Goal: Task Accomplishment & Management: Use online tool/utility

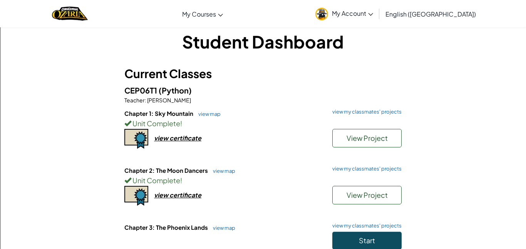
scroll to position [8, 0]
click at [360, 241] on span "Start" at bounding box center [367, 240] width 16 height 9
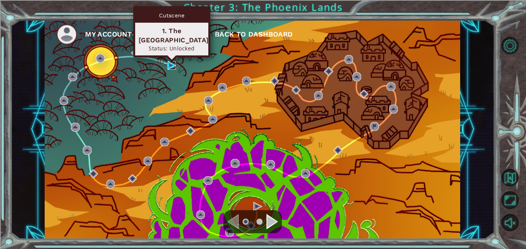
click at [171, 67] on img at bounding box center [172, 65] width 9 height 9
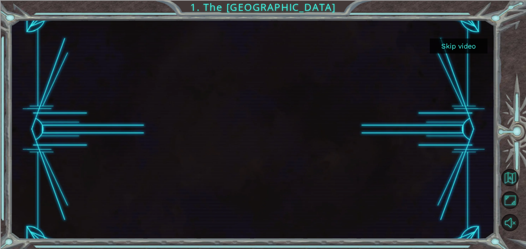
click at [469, 45] on button "Skip video" at bounding box center [459, 46] width 58 height 15
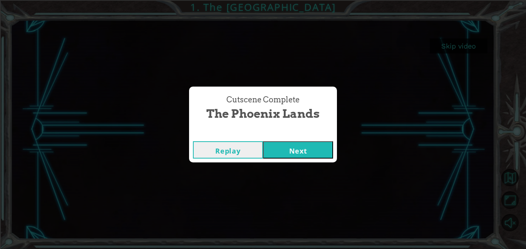
click at [235, 147] on button "Replay" at bounding box center [228, 149] width 70 height 17
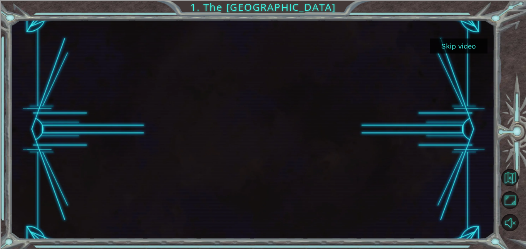
click at [508, 143] on div at bounding box center [514, 134] width 23 height 65
click at [466, 57] on div at bounding box center [252, 129] width 484 height 219
click at [461, 51] on button "Skip video" at bounding box center [459, 46] width 58 height 15
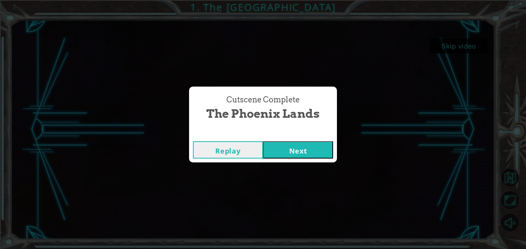
click at [313, 142] on button "Next" at bounding box center [298, 149] width 70 height 17
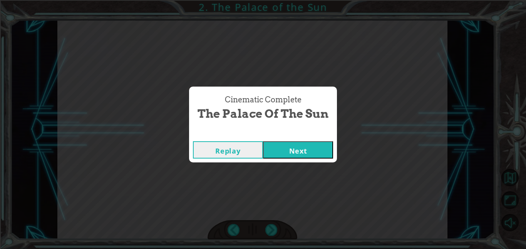
click at [283, 147] on button "Next" at bounding box center [298, 149] width 70 height 17
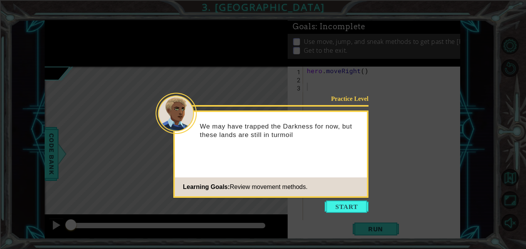
click at [346, 198] on icon at bounding box center [263, 124] width 526 height 249
click at [353, 206] on button "Start" at bounding box center [347, 207] width 44 height 12
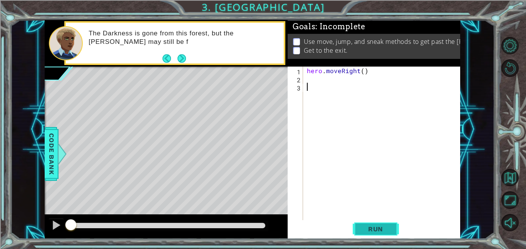
click at [383, 229] on span "Run" at bounding box center [375, 229] width 30 height 8
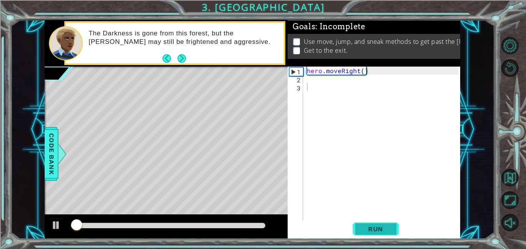
click at [382, 232] on span "Run" at bounding box center [375, 229] width 30 height 8
click at [345, 83] on div "hero . moveRight ( )" at bounding box center [383, 152] width 157 height 170
click at [347, 81] on div "hero . moveRight ( )" at bounding box center [383, 152] width 157 height 170
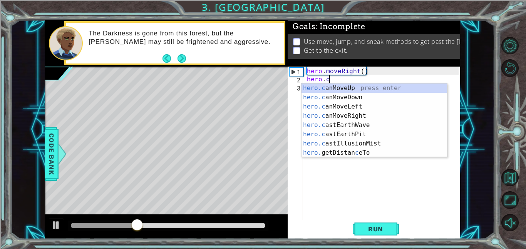
scroll to position [0, 1]
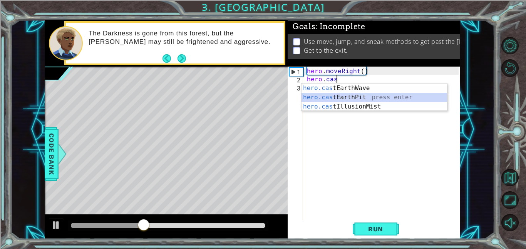
click at [368, 100] on div "hero.cas tEarthWave press enter hero.cas tEarthPit press enter hero.cas tIllusi…" at bounding box center [375, 107] width 146 height 46
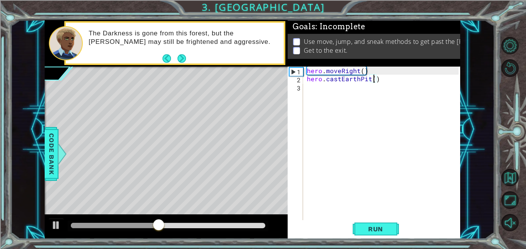
click at [307, 68] on div "hero . moveRight ( ) hero . castEarthPit ( )" at bounding box center [383, 152] width 157 height 170
type textarea "hero.moveRight()"
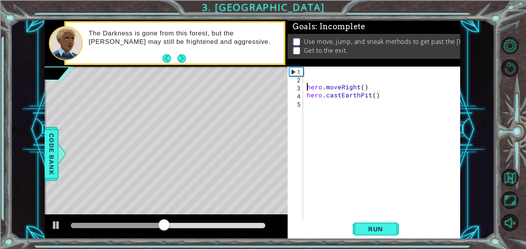
click at [308, 70] on div "hero . moveRight ( ) hero . castEarthPit ( )" at bounding box center [383, 152] width 157 height 170
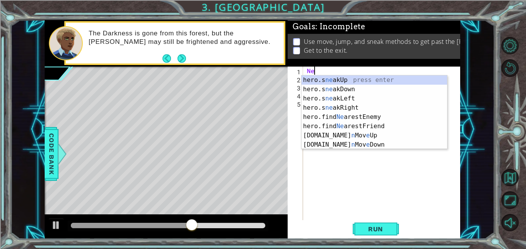
type textarea "N"
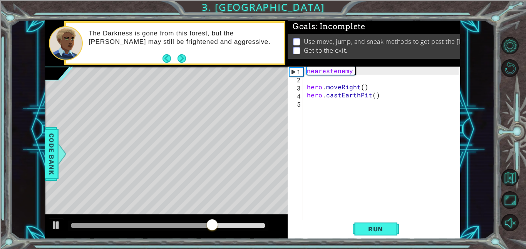
scroll to position [0, 3]
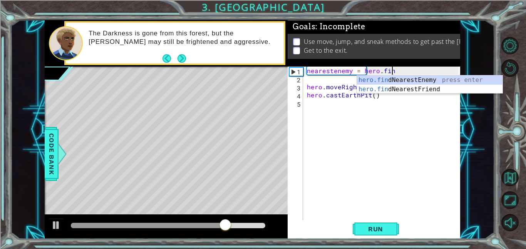
type textarea "nearestenemy = hero.find"
click at [370, 79] on div "hero.find NearestEnemy press enter hero.find NearestFriend press enter" at bounding box center [430, 93] width 146 height 37
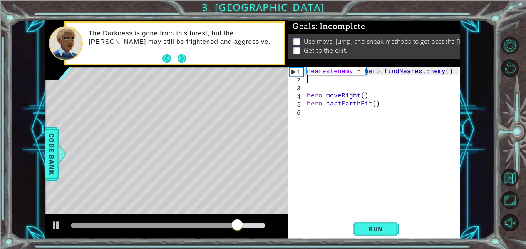
click at [372, 104] on div "nearestenemy = hero . findNearestEnemy ( ) hero . moveRight ( ) hero . castEart…" at bounding box center [383, 152] width 157 height 170
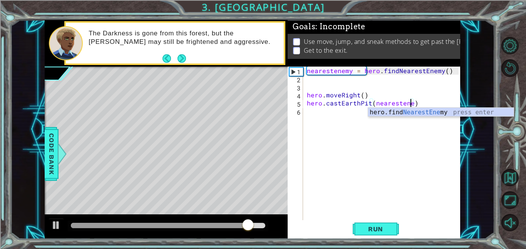
scroll to position [0, 7]
click at [370, 228] on span "Run" at bounding box center [375, 229] width 30 height 8
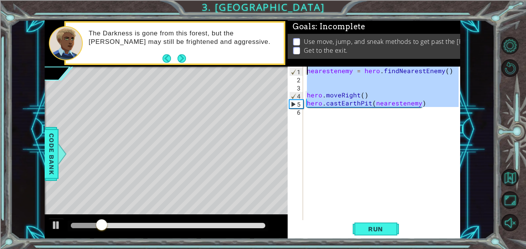
drag, startPoint x: 438, startPoint y: 122, endPoint x: 297, endPoint y: 73, distance: 148.8
click at [297, 73] on div "hero.castEarthPit(nearestenemy) 1 2 3 4 5 6 nearestenemy = hero . findNearestEn…" at bounding box center [373, 144] width 171 height 154
type textarea "nearestenemy = hero.findNearestEnemy()"
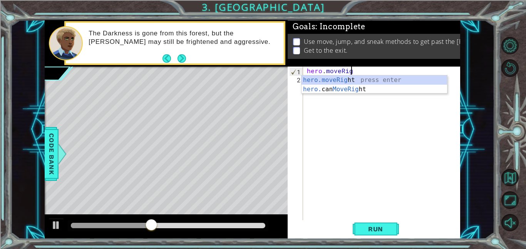
scroll to position [0, 3]
type textarea "hero.moveRight(1)"
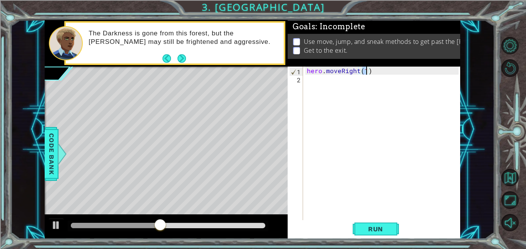
click at [355, 86] on div "hero . moveRight ( 1 )" at bounding box center [383, 152] width 157 height 170
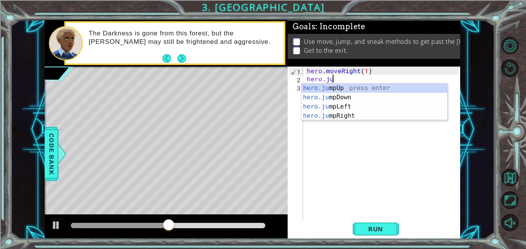
scroll to position [0, 1]
type textarea "hero.jum"
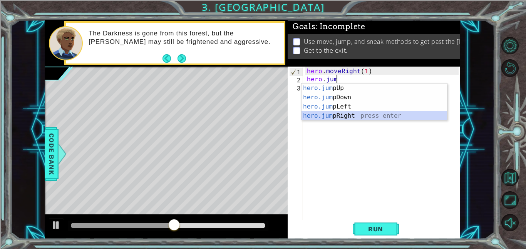
click at [340, 113] on div "hero.jum pUp press enter hero.jum pDown press enter hero.jum pLeft press enter …" at bounding box center [375, 111] width 146 height 55
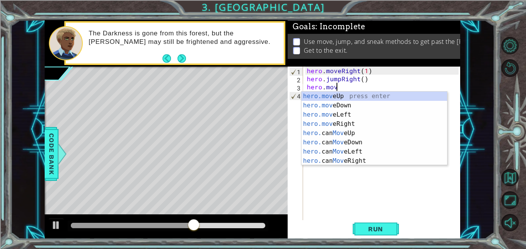
scroll to position [0, 2]
click at [334, 95] on div "hero.move Up press enter hero.move Down press enter hero.move Left press enter …" at bounding box center [375, 138] width 146 height 92
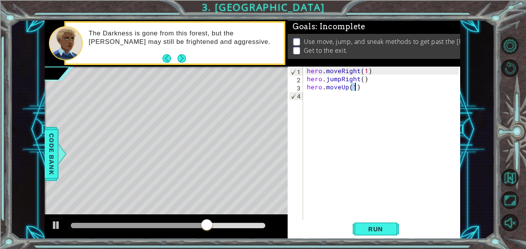
type textarea "hero.moveUp(2)"
click at [326, 97] on div "hero . moveRight ( 1 ) hero . jumpRight ( ) hero . moveUp ( 2 )" at bounding box center [383, 152] width 157 height 170
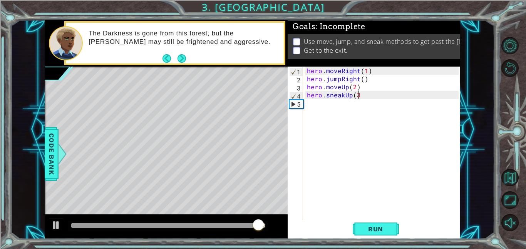
scroll to position [0, 3]
click at [367, 67] on div "hero . moveRight ( 1 ) hero . jumpRight ( ) hero . moveUp ( 2 ) hero . sneakUp …" at bounding box center [383, 152] width 157 height 170
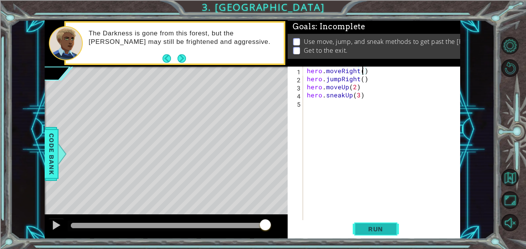
type textarea "hero.moveRight()"
click at [369, 224] on button "Run" at bounding box center [376, 228] width 46 height 17
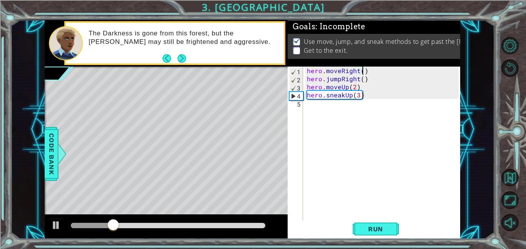
click at [360, 131] on div "hero . moveRight ( ) hero . jumpRight ( ) hero . moveUp ( 2 ) hero . sneakUp ( …" at bounding box center [383, 152] width 157 height 170
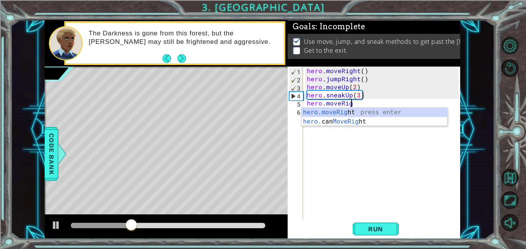
type textarea "hero.moveRight"
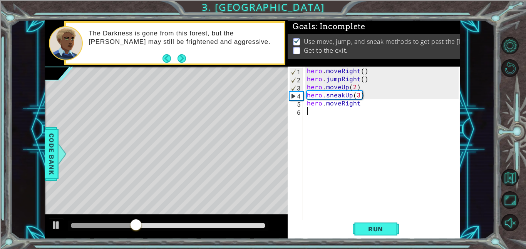
click at [347, 141] on div "hero . moveRight ( ) hero . jumpRight ( ) hero . moveUp ( 2 ) hero . sneakUp ( …" at bounding box center [383, 152] width 157 height 170
click at [365, 113] on div "hero . moveRight ( ) hero . jumpRight ( ) hero . moveUp ( 2 ) hero . sneakUp ( …" at bounding box center [383, 152] width 157 height 170
click at [362, 104] on div "hero . moveRight ( ) hero . jumpRight ( ) hero . moveUp ( 2 ) hero . sneakUp ( …" at bounding box center [383, 152] width 157 height 170
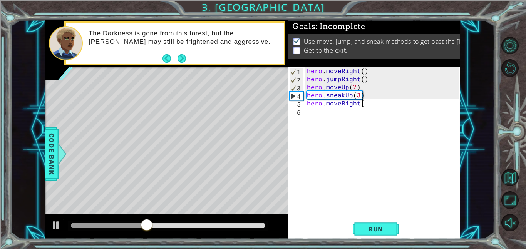
type textarea "hero.moveRight()"
click at [350, 119] on div "hero . moveRight ( ) hero . jumpRight ( ) hero . moveUp ( 2 ) hero . sneakUp ( …" at bounding box center [383, 152] width 157 height 170
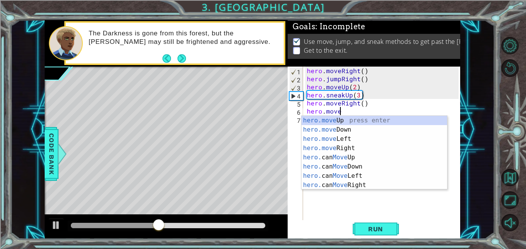
scroll to position [0, 2]
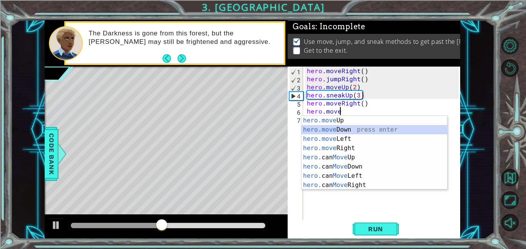
click at [351, 130] on div "hero.move Up press enter hero.move Down press enter hero.move Left press enter …" at bounding box center [375, 162] width 146 height 92
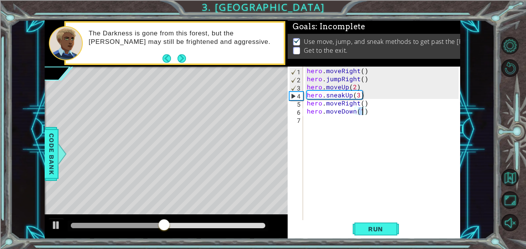
click at [344, 122] on div "hero . moveRight ( ) hero . jumpRight ( ) hero . moveUp ( 2 ) hero . sneakUp ( …" at bounding box center [383, 152] width 157 height 170
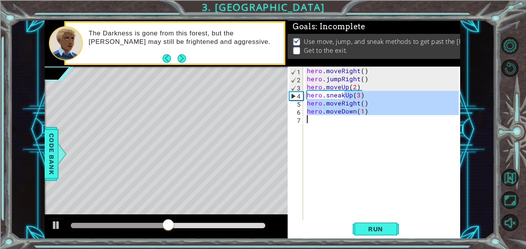
type textarea "hero.moveDown(1)"
click at [342, 122] on div "hero . moveRight ( ) hero . jumpRight ( ) hero . moveUp ( 2 ) hero . sneakUp ( …" at bounding box center [381, 144] width 153 height 154
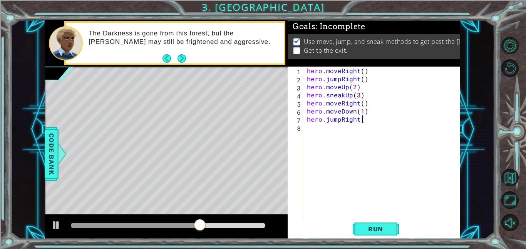
scroll to position [0, 3]
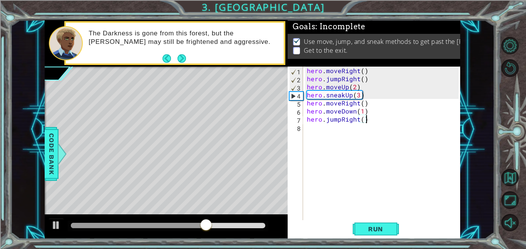
click at [362, 111] on div "hero . moveRight ( ) hero . jumpRight ( ) hero . moveUp ( 2 ) hero . sneakUp ( …" at bounding box center [383, 152] width 157 height 170
type textarea "hero.moveDown()"
click at [362, 126] on div "hero . moveRight ( ) hero . jumpRight ( ) hero . moveUp ( 2 ) hero . sneakUp ( …" at bounding box center [383, 152] width 157 height 170
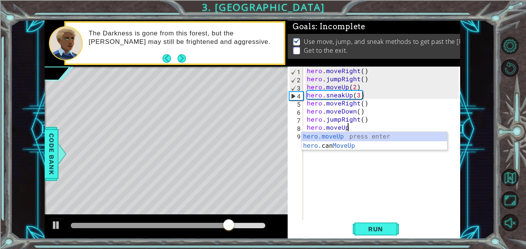
scroll to position [0, 2]
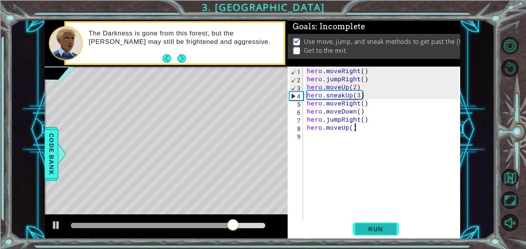
type textarea "hero.moveUp()"
click at [391, 225] on button "Run" at bounding box center [376, 228] width 46 height 17
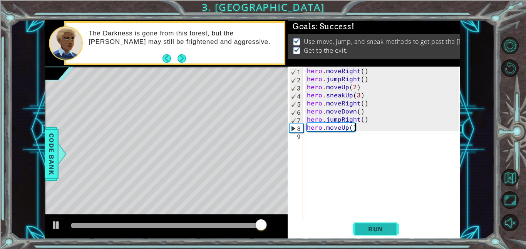
click at [391, 225] on button "Run" at bounding box center [376, 228] width 46 height 17
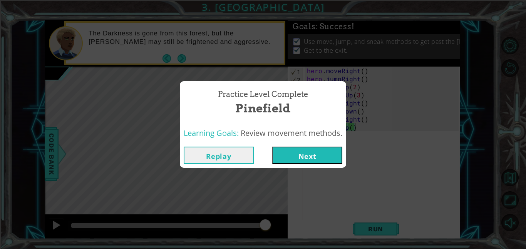
click at [332, 180] on div "Practice Level Complete Pinefield Learning Goals: Review movement methods. Repl…" at bounding box center [263, 124] width 526 height 249
click at [308, 141] on div "Learning Goals: Review movement methods." at bounding box center [263, 133] width 166 height 19
click at [317, 147] on button "Next" at bounding box center [307, 155] width 70 height 17
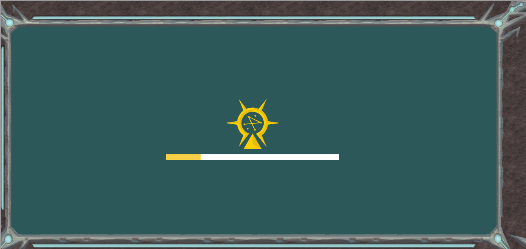
click at [321, 154] on div at bounding box center [252, 157] width 173 height 6
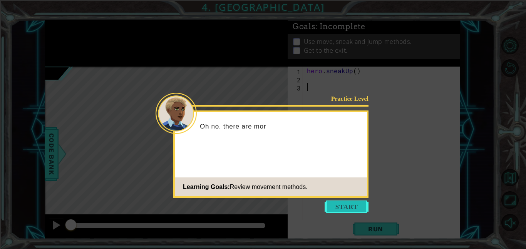
click at [335, 201] on button "Start" at bounding box center [347, 207] width 44 height 12
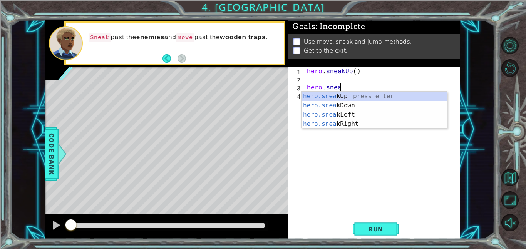
scroll to position [0, 2]
click at [315, 125] on div "hero.sneak Up press enter hero.sneak Down press enter hero.sneak Left press ent…" at bounding box center [375, 119] width 146 height 55
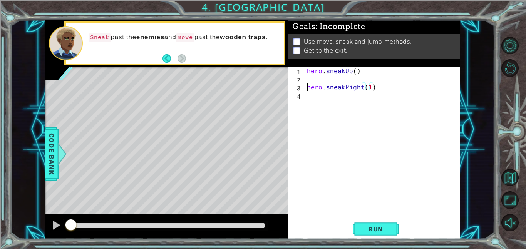
click at [307, 86] on div "hero . sneakUp ( ) hero . sneakRight ( 1 )" at bounding box center [383, 152] width 157 height 170
click at [371, 82] on div "hero . sneakUp ( ) hero . sneakRight ( 1 )" at bounding box center [383, 152] width 157 height 170
type textarea "hero.sneakRight(2)"
click at [355, 114] on div "hero . sneakUp ( ) hero . sneakRight ( 2 )" at bounding box center [383, 152] width 157 height 170
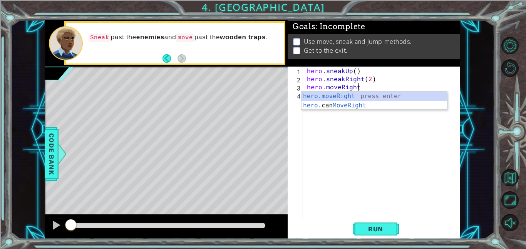
scroll to position [0, 3]
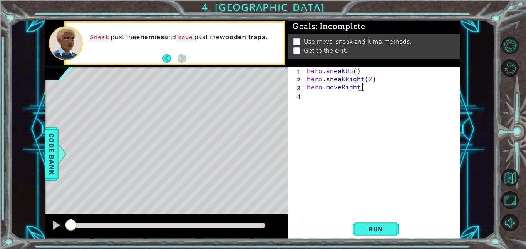
type textarea "hero.moveRight()"
click at [354, 121] on div "hero . sneakUp ( ) hero . sneakRight ( 2 ) hero . moveRight ( )" at bounding box center [383, 152] width 157 height 170
type textarea "hero.sneakRight(3)"
click at [364, 133] on div "hero . sneakUp ( ) hero . sneakRight ( 2 ) hero . moveRight ( ) hero . sneakRig…" at bounding box center [383, 152] width 157 height 170
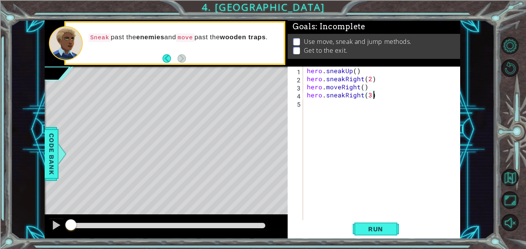
scroll to position [0, 0]
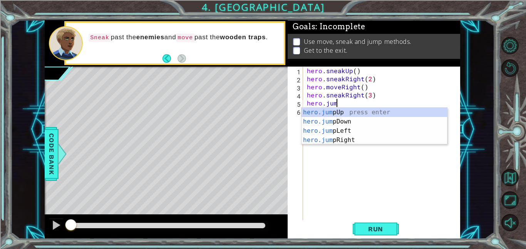
type textarea "hero.jump"
click at [357, 109] on div "hero.jump Up press enter hero.jump Down press enter hero.jump Left press enter …" at bounding box center [375, 135] width 146 height 55
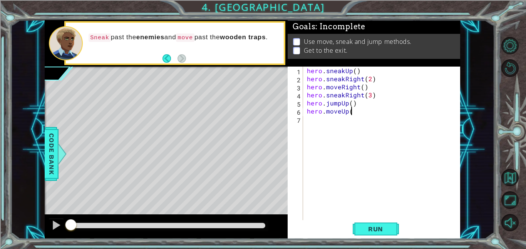
scroll to position [0, 2]
type textarea "hero.moveUp()"
click at [349, 121] on div "hero . sneakUp ( ) hero . sneakRight ( 2 ) hero . moveRight ( ) hero . sneakRig…" at bounding box center [383, 152] width 157 height 170
type textarea "hero.moveLeft(3)"
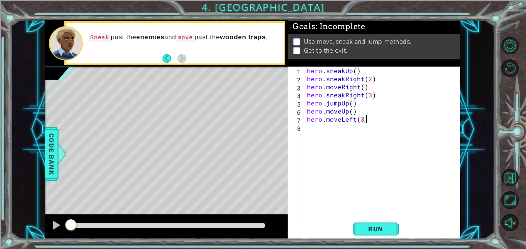
click at [346, 132] on div "hero . sneakUp ( ) hero . sneakRight ( 2 ) hero . moveRight ( ) hero . sneakRig…" at bounding box center [383, 152] width 157 height 170
type textarea "hero.moveUp()"
click at [385, 228] on span "Run" at bounding box center [375, 229] width 30 height 8
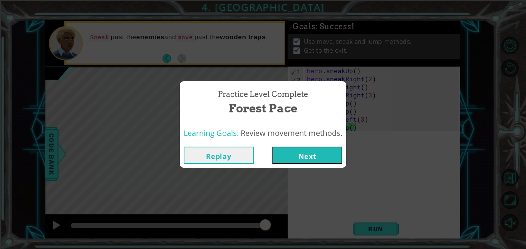
click at [329, 161] on button "Next" at bounding box center [307, 155] width 70 height 17
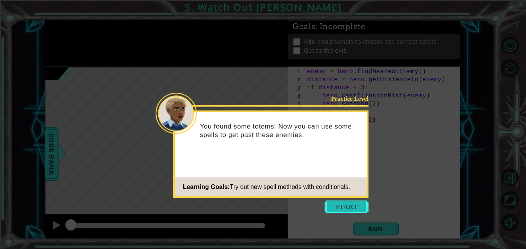
click at [353, 202] on button "Start" at bounding box center [347, 207] width 44 height 12
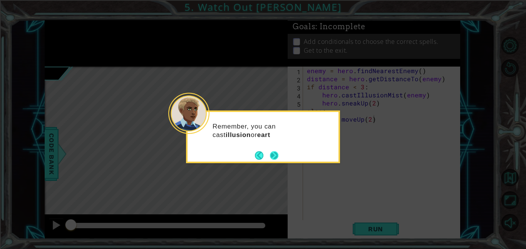
click at [277, 156] on button "Next" at bounding box center [274, 155] width 13 height 13
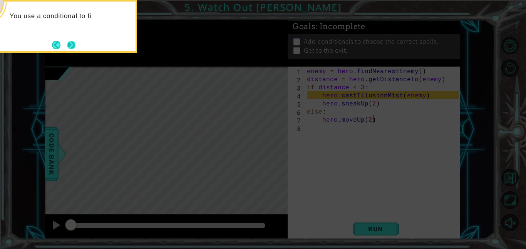
click at [72, 45] on button "Next" at bounding box center [71, 45] width 14 height 14
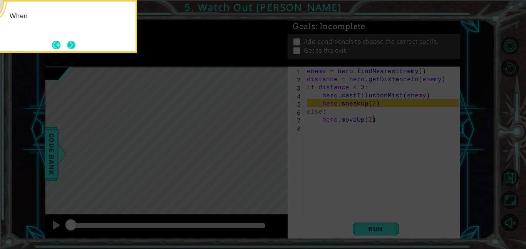
click at [72, 46] on button "Next" at bounding box center [71, 45] width 14 height 14
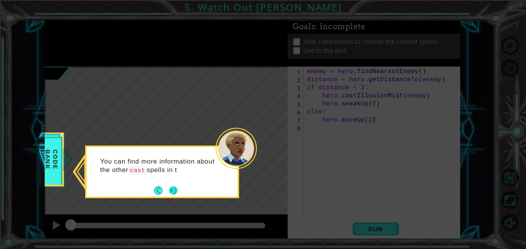
click at [176, 190] on button "Next" at bounding box center [173, 190] width 11 height 11
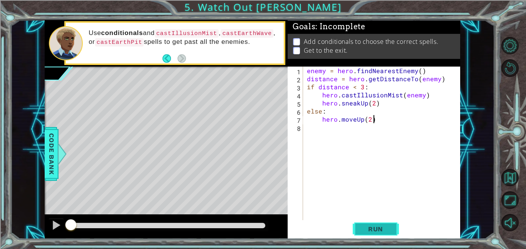
click at [360, 223] on button "Run" at bounding box center [376, 228] width 46 height 17
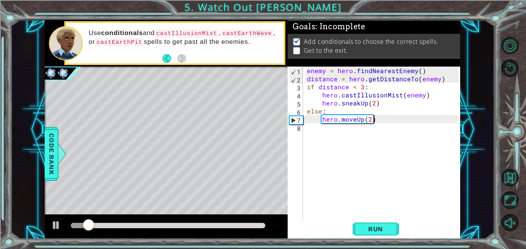
click at [334, 225] on div "Run" at bounding box center [375, 228] width 173 height 17
click at [408, 141] on div "enemy = hero . findNearestEnemy ( ) distance = hero . getDistanceTo ( enemy ) i…" at bounding box center [383, 152] width 157 height 170
type textarea "hero.moveUp(3)"
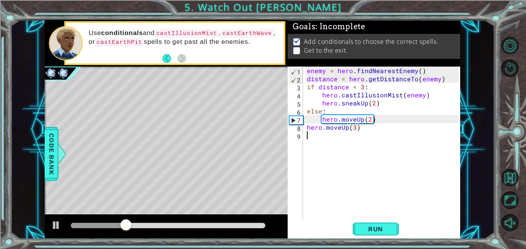
click at [402, 165] on div "enemy = hero . findNearestEnemy ( ) distance = hero . getDistanceTo ( enemy ) i…" at bounding box center [383, 152] width 157 height 170
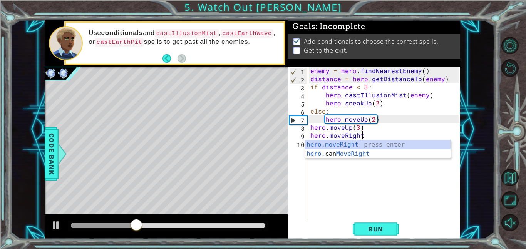
scroll to position [0, 3]
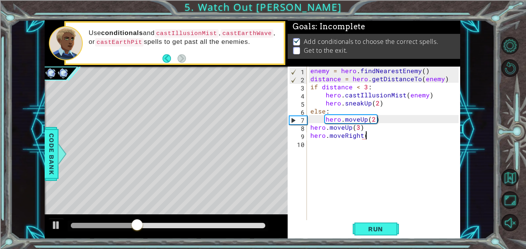
type textarea "hero.moveRight()"
click at [392, 162] on div "enemy = hero . findNearestEnemy ( ) distance = hero . getDistanceTo ( enemy ) i…" at bounding box center [386, 152] width 154 height 170
drag, startPoint x: 376, startPoint y: 136, endPoint x: 308, endPoint y: 137, distance: 67.4
click at [309, 137] on div "enemy = hero . findNearestEnemy ( ) distance = hero . getDistanceTo ( enemy ) i…" at bounding box center [386, 152] width 154 height 170
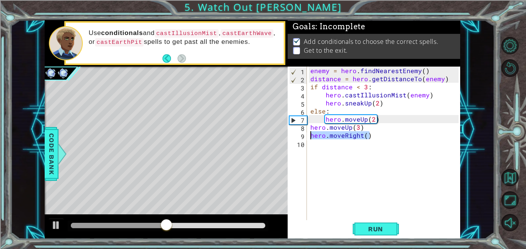
type textarea "hero.moveRight()"
type textarea "if distance < 3:"
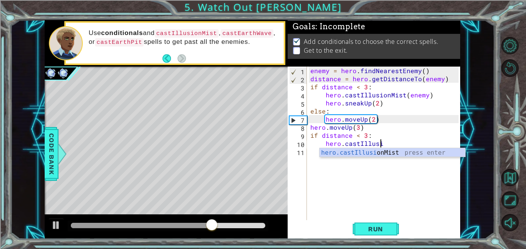
scroll to position [0, 4]
click at [363, 128] on div "enemy = hero . findNearestEnemy ( ) distance = hero . getDistanceTo ( enemy ) i…" at bounding box center [386, 152] width 154 height 170
type textarea "hero.moveUp(3)"
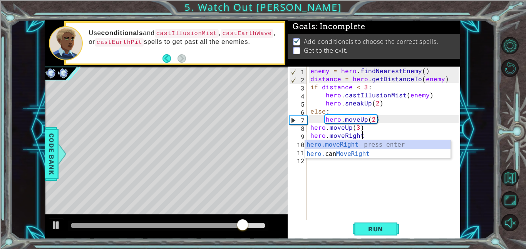
scroll to position [0, 3]
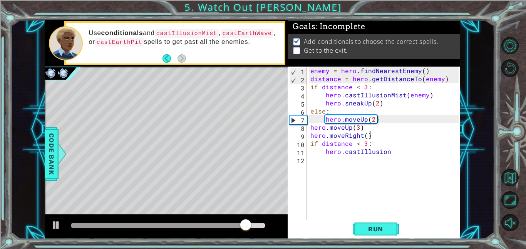
click at [409, 155] on div "enemy = hero . findNearestEnemy ( ) distance = hero . getDistanceTo ( enemy ) i…" at bounding box center [386, 152] width 154 height 170
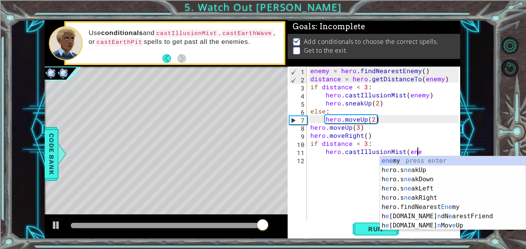
scroll to position [0, 7]
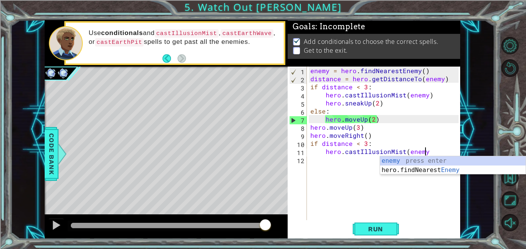
type textarea "hero.castIllusionMist(enemy)"
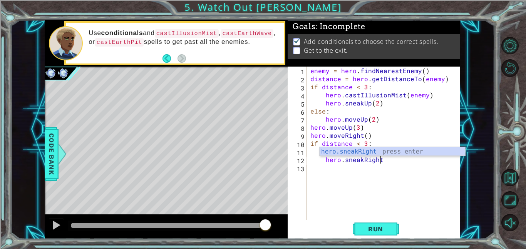
scroll to position [0, 4]
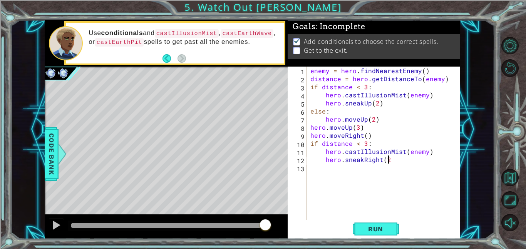
type textarea "hero.sneakRight(2)"
type textarea "else:"
click at [390, 231] on span "Run" at bounding box center [375, 229] width 30 height 8
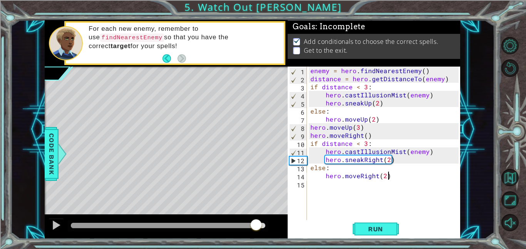
drag, startPoint x: 265, startPoint y: 231, endPoint x: 256, endPoint y: 227, distance: 9.7
click at [256, 227] on div at bounding box center [256, 226] width 14 height 14
click at [52, 228] on div at bounding box center [56, 225] width 10 height 10
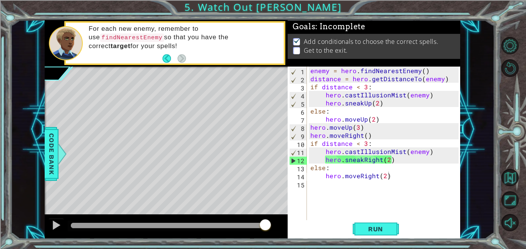
drag, startPoint x: 250, startPoint y: 233, endPoint x: 240, endPoint y: 231, distance: 9.9
click at [240, 231] on div at bounding box center [166, 227] width 243 height 25
click at [242, 225] on div at bounding box center [168, 225] width 194 height 5
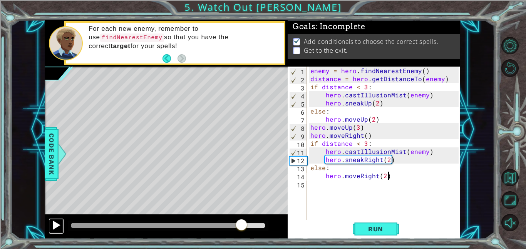
click at [58, 222] on div at bounding box center [56, 225] width 10 height 10
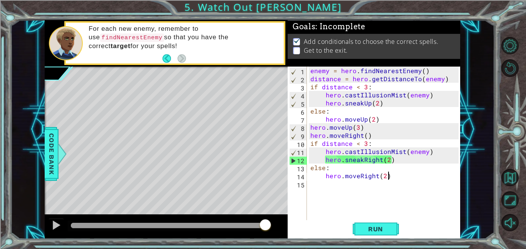
click at [428, 153] on div "enemy = hero . findNearestEnemy ( ) distance = hero . getDistanceTo ( enemy ) i…" at bounding box center [386, 152] width 154 height 170
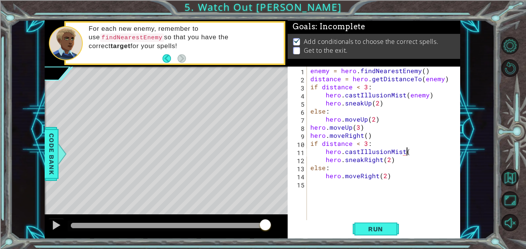
click at [311, 145] on div "enemy = hero . findNearestEnemy ( ) distance = hero . getDistanceTo ( enemy ) i…" at bounding box center [386, 152] width 154 height 170
type textarea "if distance < 3:"
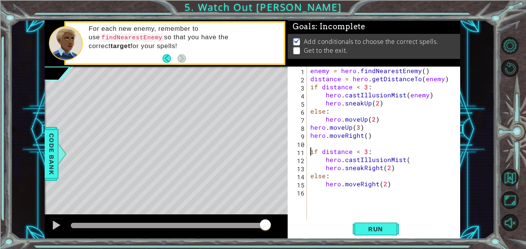
scroll to position [0, 3]
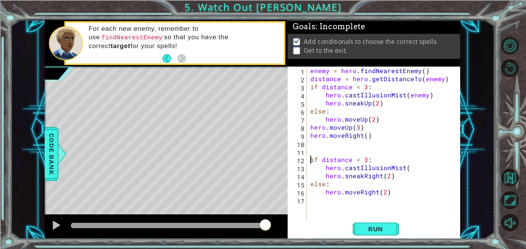
click at [314, 146] on div "enemy = hero . findNearestEnemy ( ) distance = hero . getDistanceTo ( enemy ) i…" at bounding box center [386, 152] width 154 height 170
click at [310, 161] on div "enemy = hero . findNearestEnemy ( ) distance = hero . getDistanceTo ( enemy ) i…" at bounding box center [386, 152] width 154 height 170
type textarea "if distance < 3:"
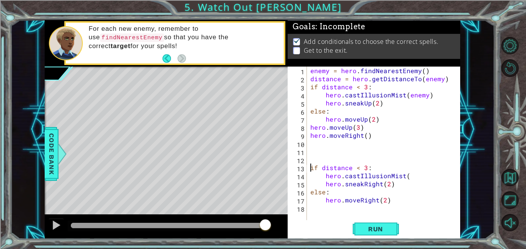
click at [308, 154] on div "if distance < 3: 1 2 3 4 5 6 7 8 9 10 11 12 13 14 15 16 17 18 enemy = hero . fi…" at bounding box center [373, 144] width 171 height 154
click at [311, 153] on div "enemy = hero . findNearestEnemy ( ) distance = hero . getDistanceTo ( enemy ) i…" at bounding box center [386, 152] width 154 height 170
click at [387, 235] on button "Run" at bounding box center [376, 228] width 46 height 17
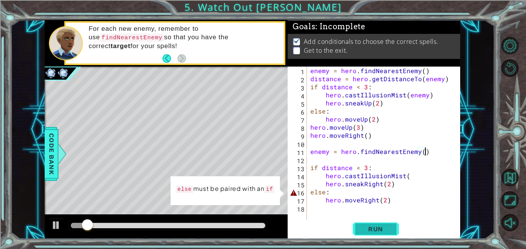
click at [363, 221] on button "Run" at bounding box center [376, 228] width 46 height 17
click at [312, 168] on div "enemy = hero . findNearestEnemy ( ) distance = hero . getDistanceTo ( enemy ) i…" at bounding box center [386, 152] width 154 height 170
click at [310, 168] on div "enemy = hero . findNearestEnemy ( ) distance = hero . getDistanceTo ( enemy ) i…" at bounding box center [386, 152] width 154 height 170
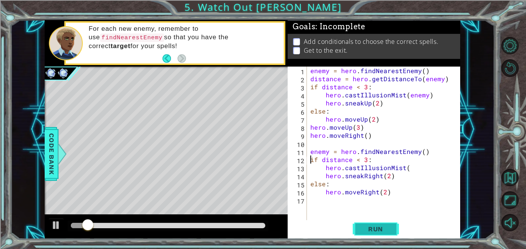
click at [365, 231] on span "Run" at bounding box center [375, 229] width 30 height 8
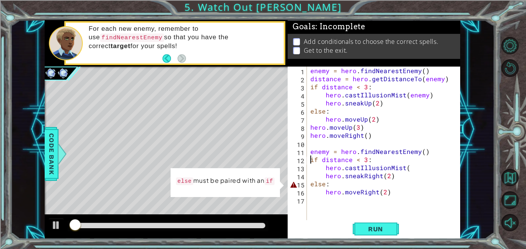
click at [330, 184] on div "enemy = hero . findNearestEnemy ( ) distance = hero . getDistanceTo ( enemy ) i…" at bounding box center [386, 152] width 154 height 170
click at [412, 169] on div "enemy = hero . findNearestEnemy ( ) distance = hero . getDistanceTo ( enemy ) i…" at bounding box center [386, 152] width 154 height 170
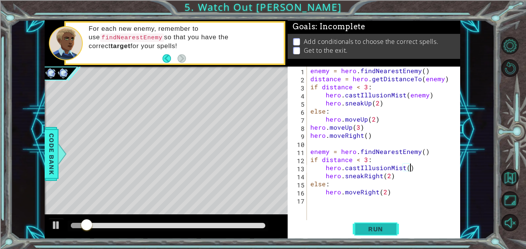
type textarea "hero.castIllusionMist()"
click at [389, 223] on button "Run" at bounding box center [376, 228] width 46 height 17
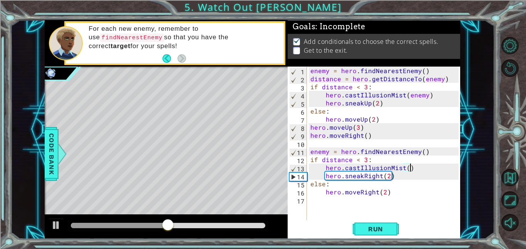
click at [376, 217] on div "enemy = hero . findNearestEnemy ( ) distance = hero . getDistanceTo ( enemy ) i…" at bounding box center [386, 152] width 154 height 170
click at [379, 223] on button "Run" at bounding box center [376, 228] width 46 height 17
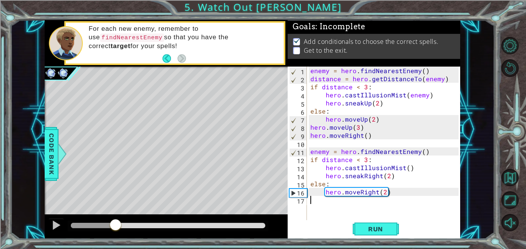
drag, startPoint x: 82, startPoint y: 222, endPoint x: 115, endPoint y: 225, distance: 33.6
click at [115, 225] on div at bounding box center [116, 226] width 14 height 14
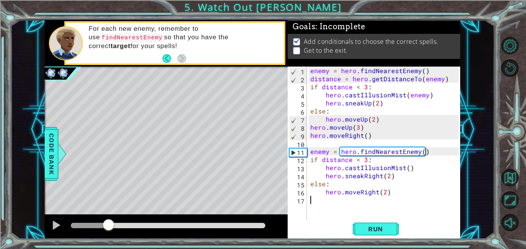
drag, startPoint x: 120, startPoint y: 227, endPoint x: 108, endPoint y: 226, distance: 12.0
click at [108, 226] on div at bounding box center [109, 226] width 14 height 14
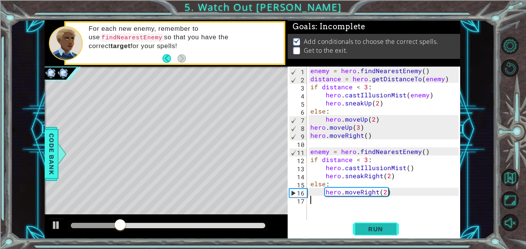
click at [391, 229] on span "Run" at bounding box center [375, 229] width 30 height 8
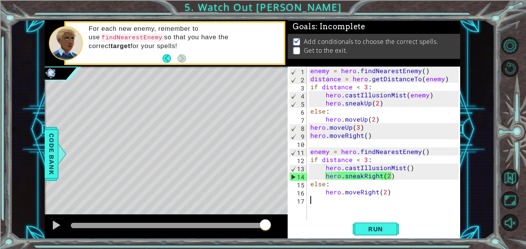
click at [313, 141] on div "enemy = hero . findNearestEnemy ( ) distance = hero . getDistanceTo ( enemy ) i…" at bounding box center [386, 152] width 154 height 170
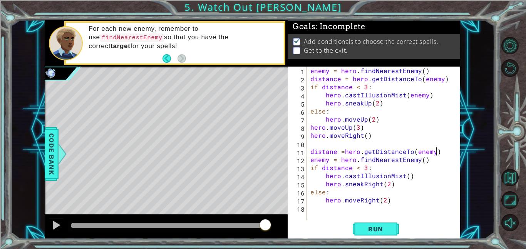
scroll to position [0, 7]
click at [386, 237] on button "Run" at bounding box center [376, 228] width 46 height 17
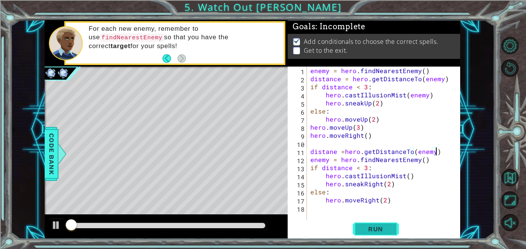
click at [375, 231] on span "Run" at bounding box center [375, 229] width 30 height 8
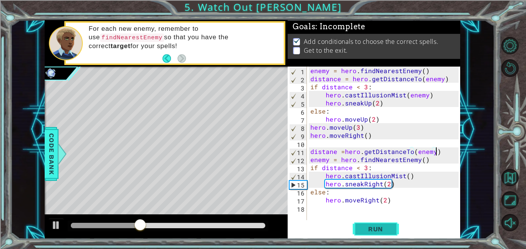
click at [387, 234] on button "Run" at bounding box center [376, 228] width 46 height 17
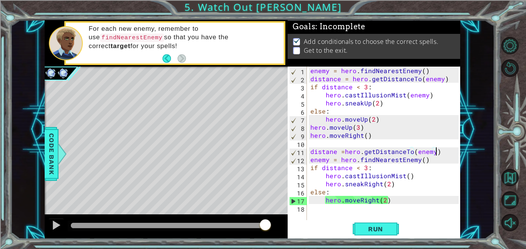
click at [331, 153] on div "enemy = hero . findNearestEnemy ( ) distance = hero . getDistanceTo ( enemy ) i…" at bounding box center [386, 152] width 154 height 170
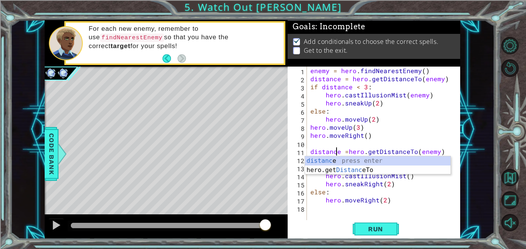
scroll to position [0, 2]
click at [414, 188] on div "enemy = hero . findNearestEnemy ( ) distance = hero . getDistanceTo ( enemy ) i…" at bounding box center [386, 152] width 154 height 170
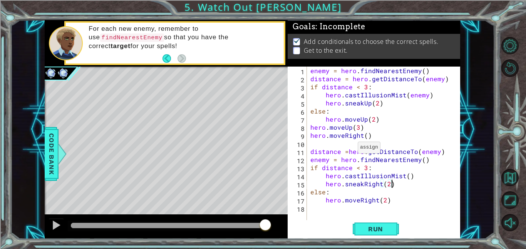
click at [348, 149] on div "enemy = hero . findNearestEnemy ( ) distance = hero . getDistanceTo ( enemy ) i…" at bounding box center [386, 152] width 154 height 170
click at [375, 223] on button "Run" at bounding box center [376, 228] width 46 height 17
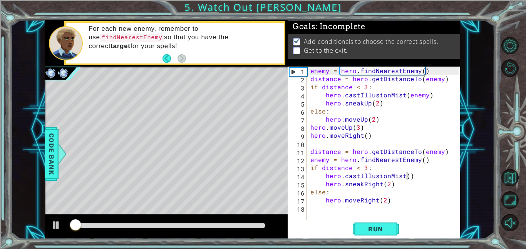
click at [406, 179] on div "enemy = hero . findNearestEnemy ( ) distance = hero . getDistanceTo ( enemy ) i…" at bounding box center [386, 152] width 154 height 170
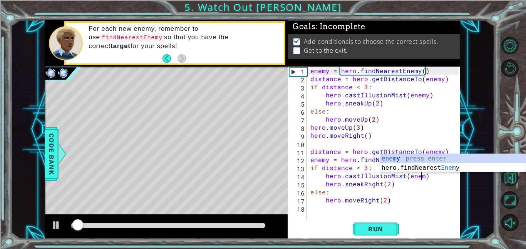
scroll to position [0, 7]
click at [366, 225] on span "Run" at bounding box center [375, 229] width 30 height 8
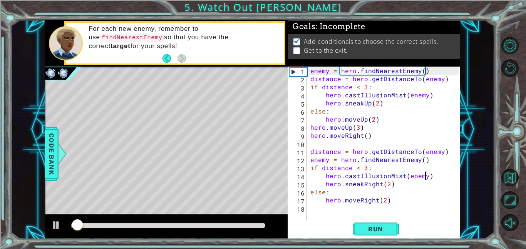
click at [463, 205] on div "1 ההההההההההההההההההההההההההההההההההההההההההההההההההההההההההההההההההההההההההההה…" at bounding box center [252, 129] width 484 height 219
click at [460, 207] on div "hero.castIllusionMist(enemy) 1 2 3 4 5 6 7 8 9 10 11 12 13 14 15 16 17 18 enemy…" at bounding box center [374, 153] width 173 height 173
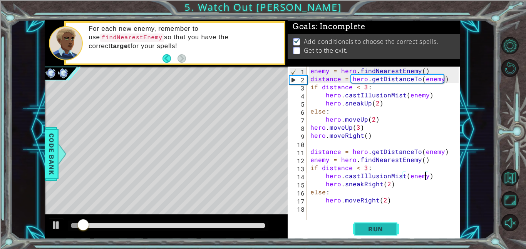
click at [379, 234] on button "Run" at bounding box center [376, 228] width 46 height 17
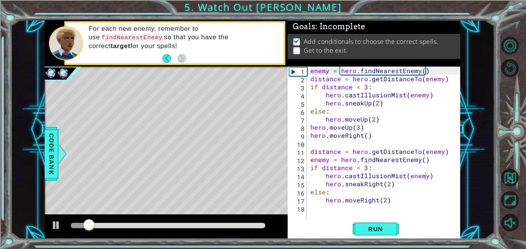
click at [118, 230] on div at bounding box center [168, 226] width 201 height 11
click at [379, 222] on button "Run" at bounding box center [376, 228] width 46 height 17
click at [169, 225] on div at bounding box center [168, 225] width 194 height 5
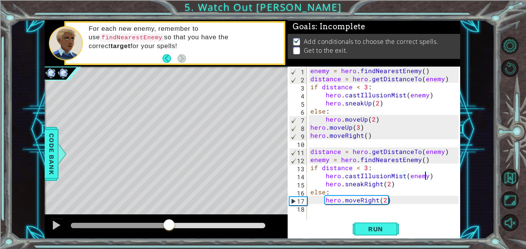
click at [146, 221] on div at bounding box center [168, 226] width 201 height 11
drag, startPoint x: 161, startPoint y: 227, endPoint x: 147, endPoint y: 226, distance: 13.9
click at [154, 226] on div at bounding box center [161, 226] width 14 height 14
click at [56, 223] on div at bounding box center [56, 225] width 10 height 10
drag, startPoint x: 151, startPoint y: 222, endPoint x: 124, endPoint y: 221, distance: 26.6
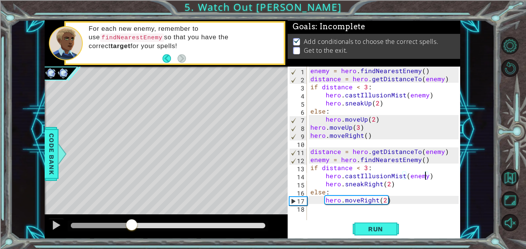
click at [125, 221] on div at bounding box center [132, 226] width 14 height 14
click at [101, 222] on div at bounding box center [168, 226] width 201 height 11
drag, startPoint x: 130, startPoint y: 226, endPoint x: 109, endPoint y: 223, distance: 21.4
click at [123, 223] on div at bounding box center [130, 226] width 14 height 14
click at [370, 228] on span "Run" at bounding box center [375, 229] width 30 height 8
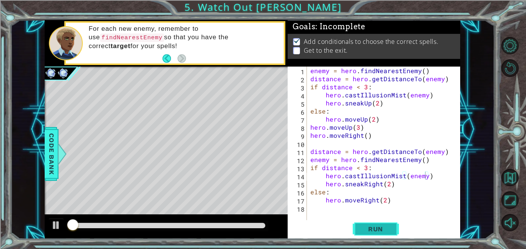
click at [368, 228] on span "Run" at bounding box center [375, 229] width 30 height 8
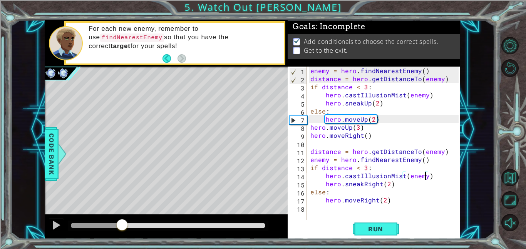
drag, startPoint x: 94, startPoint y: 223, endPoint x: 124, endPoint y: 226, distance: 29.7
click at [124, 226] on div at bounding box center [122, 226] width 14 height 14
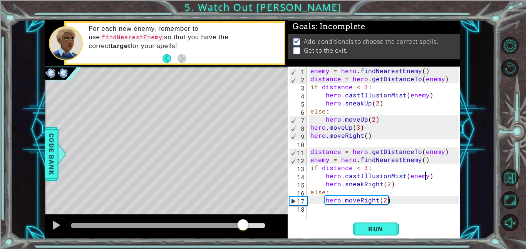
drag, startPoint x: 265, startPoint y: 229, endPoint x: 238, endPoint y: 227, distance: 26.7
click at [238, 227] on div at bounding box center [243, 226] width 14 height 14
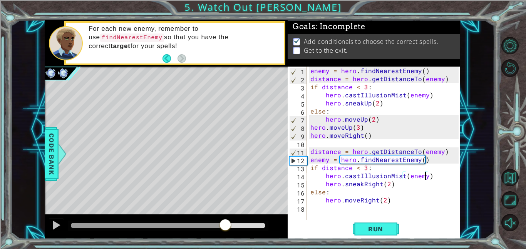
drag, startPoint x: 240, startPoint y: 227, endPoint x: 223, endPoint y: 221, distance: 17.2
click at [223, 221] on div at bounding box center [225, 226] width 14 height 14
drag, startPoint x: 223, startPoint y: 221, endPoint x: 204, endPoint y: 217, distance: 19.4
click at [204, 217] on div at bounding box center [166, 227] width 243 height 25
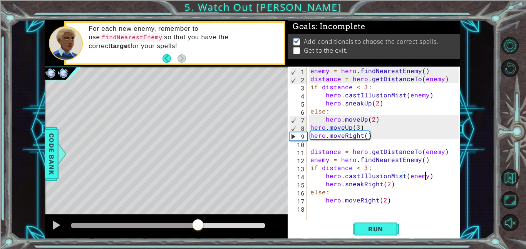
click at [199, 223] on div at bounding box center [198, 226] width 14 height 14
click at [60, 221] on div at bounding box center [56, 225] width 10 height 10
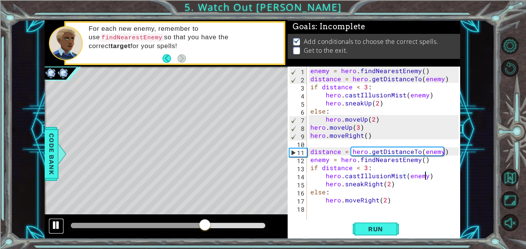
click at [60, 221] on div at bounding box center [56, 225] width 10 height 10
click at [57, 223] on div at bounding box center [56, 225] width 10 height 10
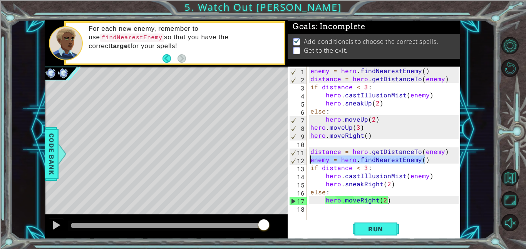
drag, startPoint x: 427, startPoint y: 164, endPoint x: 311, endPoint y: 159, distance: 115.6
click at [311, 159] on div "enemy = hero . findNearestEnemy ( ) distance = hero . getDistanceTo ( enemy ) i…" at bounding box center [386, 152] width 154 height 170
type textarea "enemy = hero.findNearestEnemy()"
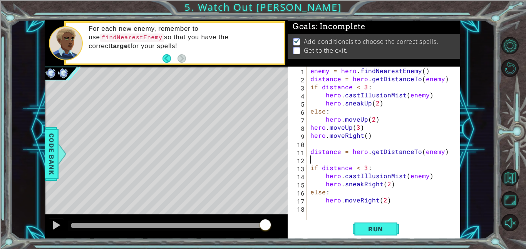
click at [310, 149] on div "enemy = hero . findNearestEnemy ( ) distance = hero . getDistanceTo ( enemy ) i…" at bounding box center [386, 152] width 154 height 170
type textarea "distance = hero.getDistanceTo(enemy)"
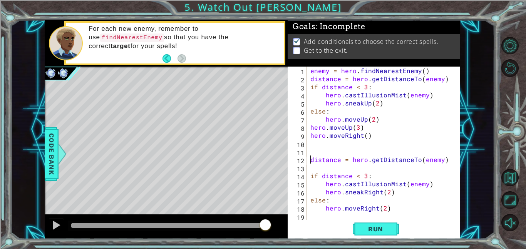
click at [315, 152] on div "enemy = hero . findNearestEnemy ( ) distance = hero . getDistanceTo ( enemy ) i…" at bounding box center [386, 152] width 154 height 170
paste textarea "enemy = hero.findNearestEnemy()"
click at [310, 177] on div "enemy = hero . findNearestEnemy ( ) distance = hero . getDistanceTo ( enemy ) i…" at bounding box center [386, 152] width 154 height 170
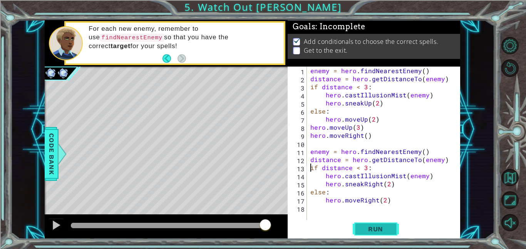
click at [367, 226] on span "Run" at bounding box center [375, 229] width 30 height 8
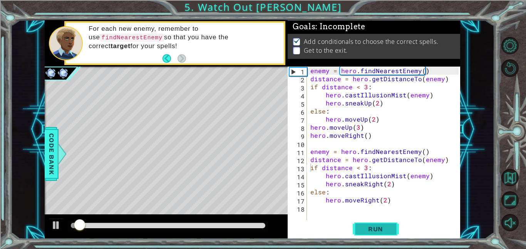
click at [367, 226] on span "Run" at bounding box center [375, 229] width 30 height 8
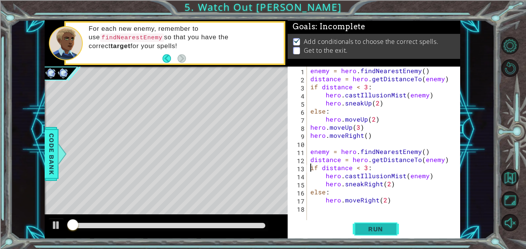
click at [367, 226] on span "Run" at bounding box center [375, 229] width 30 height 8
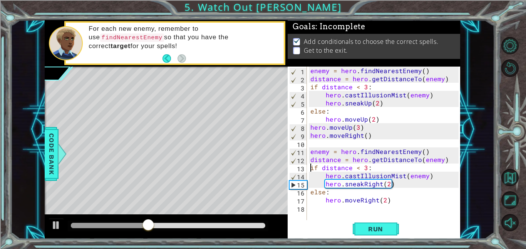
click at [408, 199] on div "enemy = hero . findNearestEnemy ( ) distance = hero . getDistanceTo ( enemy ) i…" at bounding box center [386, 152] width 154 height 170
type textarea "hero.moveRight(2)"
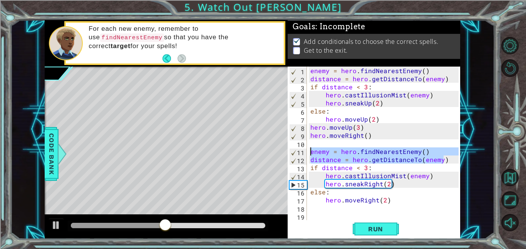
drag, startPoint x: 449, startPoint y: 157, endPoint x: 282, endPoint y: 151, distance: 167.2
click at [282, 151] on div "1 ההההההההההההההההההההההההההההההההההההההההההההההההההההההההההההההההההההההההההההה…" at bounding box center [253, 129] width 416 height 219
type textarea "enemy = hero.findNearestEnemy() distance = hero.getDistanceTo(enemy)"
click at [355, 210] on div "enemy = hero . findNearestEnemy ( ) distance = hero . getDistanceTo ( enemy ) i…" at bounding box center [386, 152] width 154 height 170
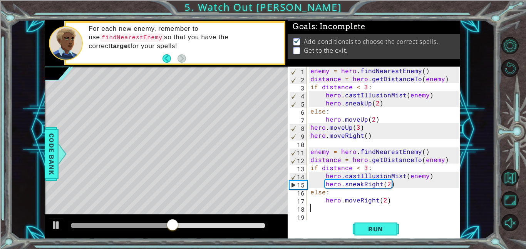
paste textarea "distance = hero.getDistanceTo(enemy)"
type textarea "distance = hero.getDistanceTo(enemy)"
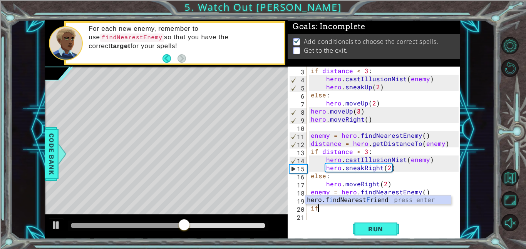
type textarea "i"
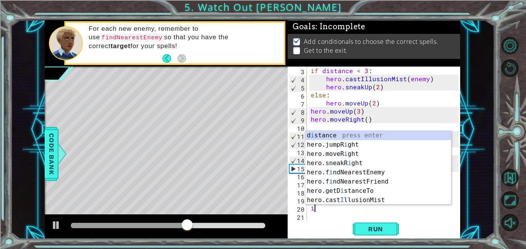
click at [429, 215] on div "if distance < 3 : hero . castIllusionMist ( enemy ) hero . sneakUp ( 2 ) else :…" at bounding box center [385, 152] width 153 height 170
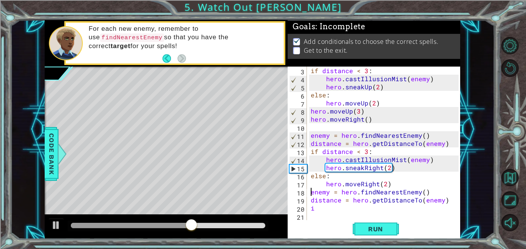
click at [310, 189] on div "if distance < 3 : hero . castIllusionMist ( enemy ) hero . sneakUp ( 2 ) else :…" at bounding box center [385, 152] width 153 height 170
type textarea "enemy = hero.findNearestEnemy()"
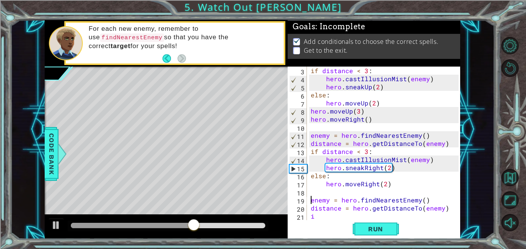
click at [311, 189] on div "if distance < 3 : hero . castIllusionMist ( enemy ) hero . sneakUp ( 2 ) else :…" at bounding box center [385, 152] width 153 height 170
type textarea "hero.moveRight(2)"
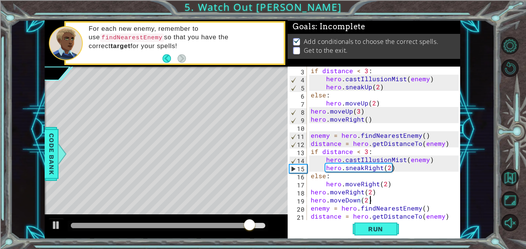
click at [311, 206] on div "if distance < 3 : hero . castIllusionMist ( enemy ) hero . sneakUp ( 2 ) else :…" at bounding box center [385, 152] width 153 height 170
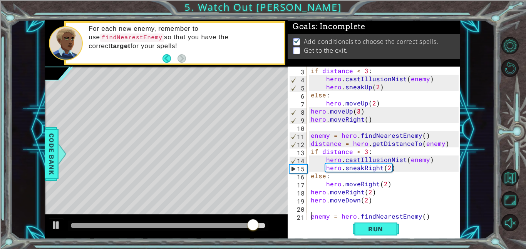
click at [447, 218] on div "if distance < 3 : hero . castIllusionMist ( enemy ) hero . sneakUp ( 2 ) else :…" at bounding box center [385, 152] width 153 height 170
click at [448, 218] on div "if distance < 3 : hero . castIllusionMist ( enemy ) hero . sneakUp ( 2 ) else :…" at bounding box center [385, 152] width 153 height 170
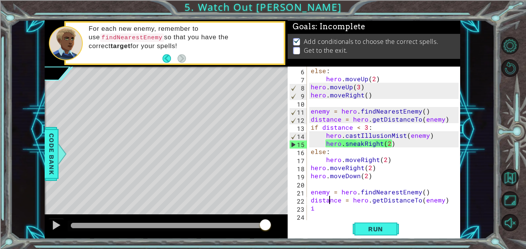
click at [329, 203] on div "else : hero . moveUp ( 2 ) hero . moveUp ( 3 ) hero . moveRight ( ) enemy = her…" at bounding box center [385, 152] width 153 height 170
click at [334, 210] on div "else : hero . moveUp ( 2 ) hero . moveUp ( 3 ) hero . moveRight ( ) enemy = her…" at bounding box center [385, 152] width 153 height 170
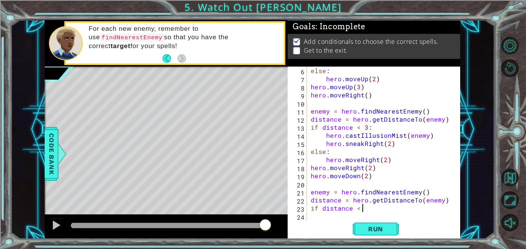
scroll to position [0, 3]
type textarea "if distance < 3:"
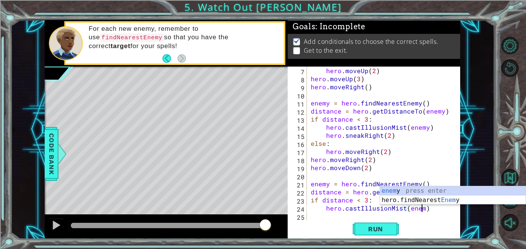
scroll to position [0, 7]
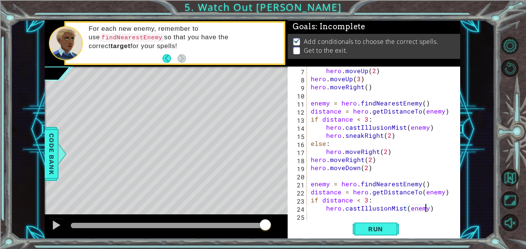
click at [445, 202] on div "hero . moveUp ( 2 ) hero . moveUp ( 3 ) hero . moveRight ( ) enemy = hero . fin…" at bounding box center [385, 152] width 153 height 170
click at [449, 212] on div "hero . moveUp ( 2 ) hero . moveUp ( 3 ) hero . moveRight ( ) enemy = hero . fin…" at bounding box center [385, 152] width 153 height 170
type textarea "hero.castIllusionMist(enemy)"
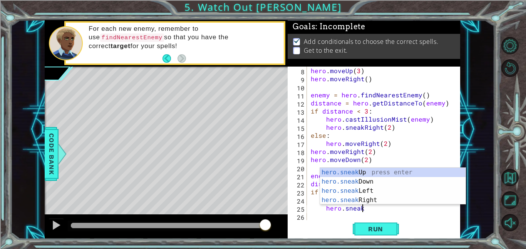
scroll to position [0, 3]
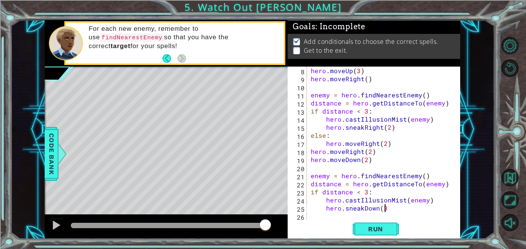
type textarea "hero.sneakDown(3)"
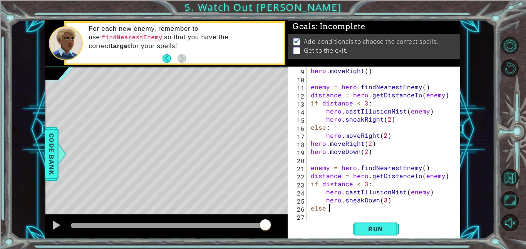
scroll to position [0, 1]
type textarea "else:"
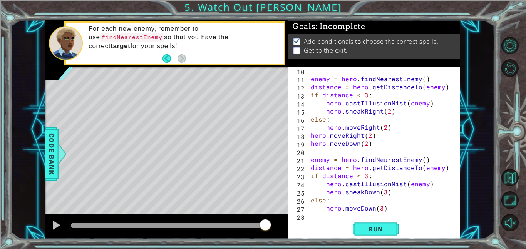
scroll to position [0, 4]
type textarea "hero.moveDown(3)"
click at [354, 233] on button "Run" at bounding box center [376, 228] width 46 height 17
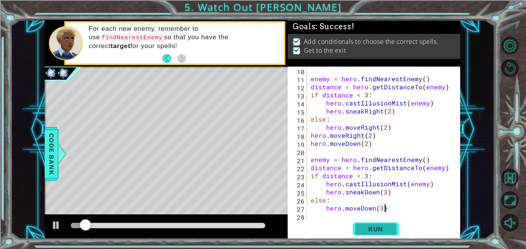
click at [377, 234] on button "Run" at bounding box center [376, 228] width 46 height 17
